Goal: Information Seeking & Learning: Understand process/instructions

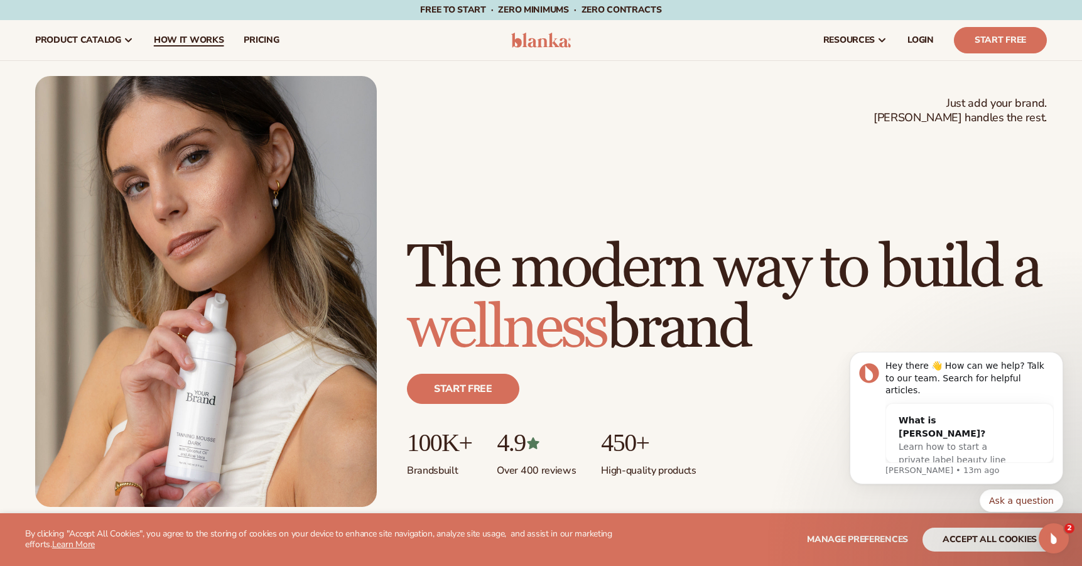
click at [211, 36] on span "How It Works" at bounding box center [189, 40] width 70 height 10
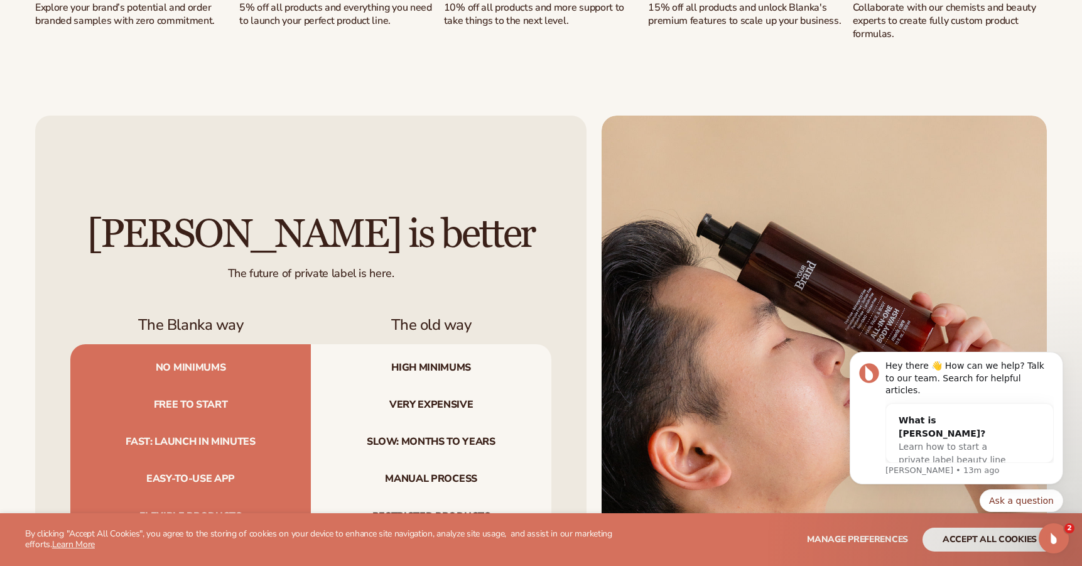
scroll to position [1319, 0]
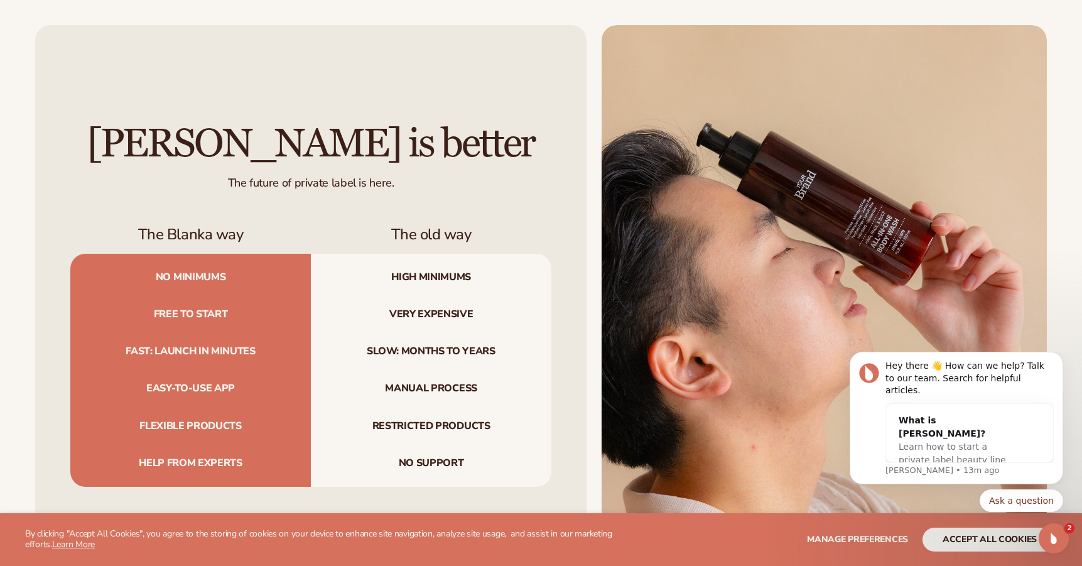
click at [504, 85] on div "[PERSON_NAME] is better The future of private label is here. The Blanka way The…" at bounding box center [310, 305] width 551 height 560
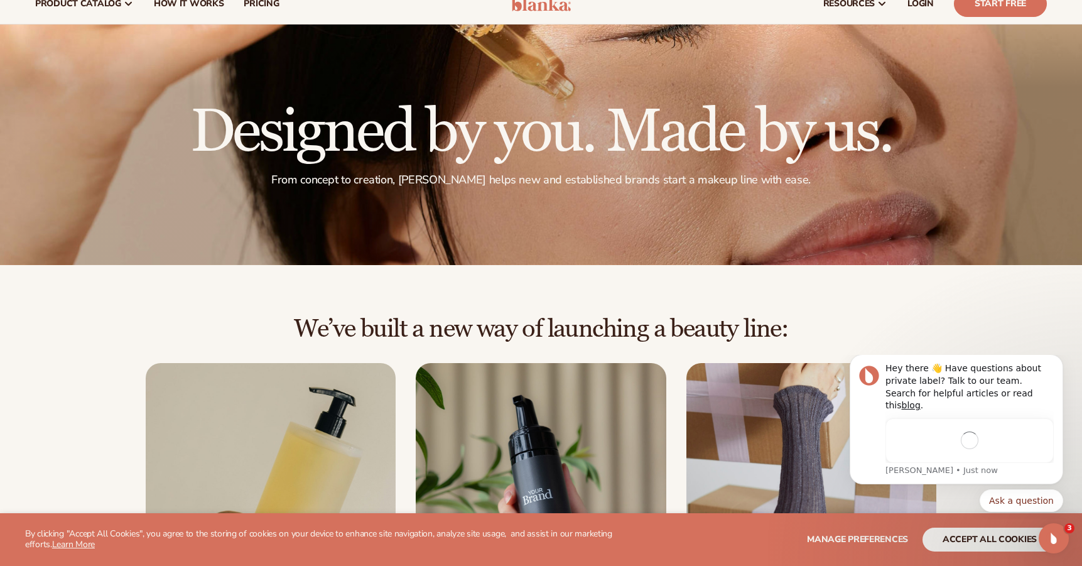
scroll to position [0, 0]
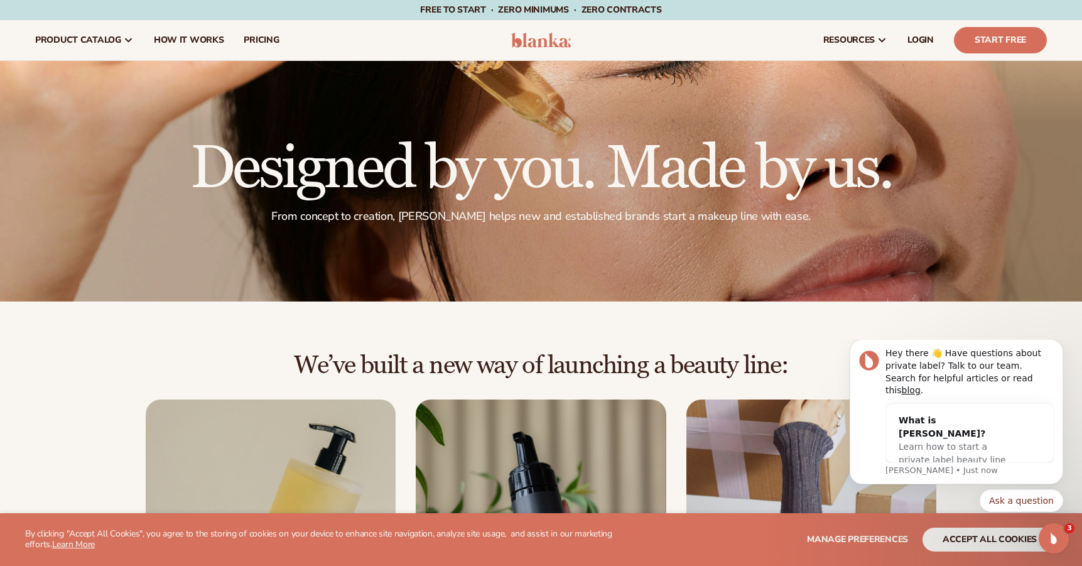
click at [342, 39] on nav "product catalog Private label products The Lab by [PERSON_NAME]" at bounding box center [262, 40] width 474 height 40
